Goal: Transaction & Acquisition: Purchase product/service

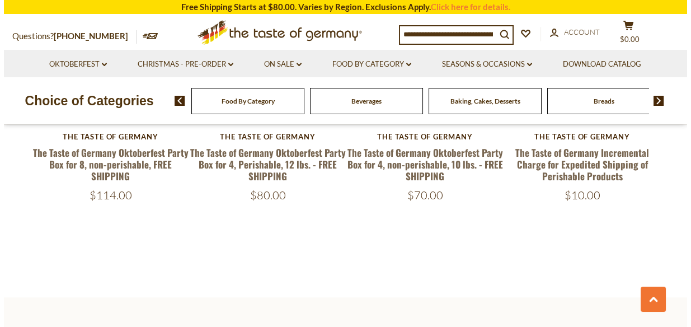
scroll to position [1570, 0]
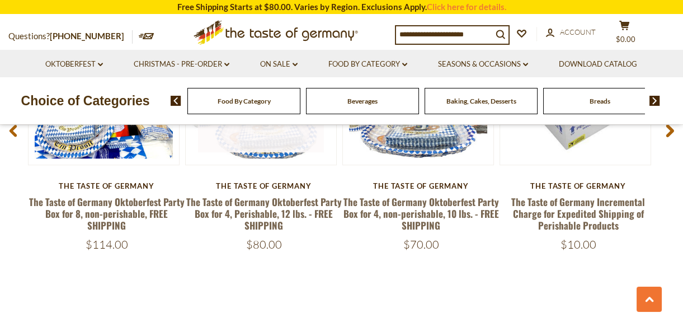
click at [256, 97] on button "Quick View" at bounding box center [261, 84] width 76 height 25
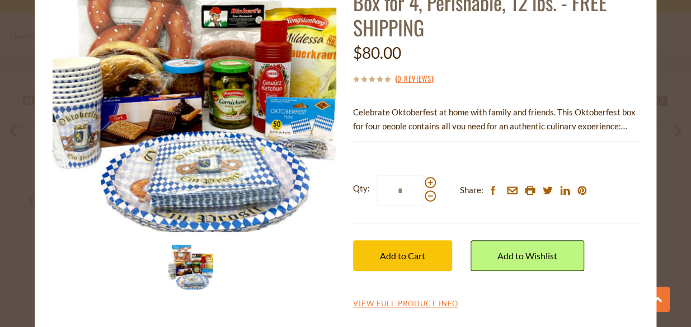
scroll to position [178, 0]
click at [457, 305] on link "View Full Product Info" at bounding box center [405, 304] width 105 height 10
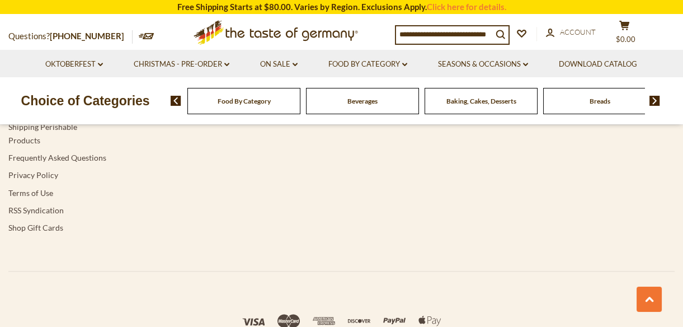
scroll to position [2136, 0]
